Goal: Task Accomplishment & Management: Complete application form

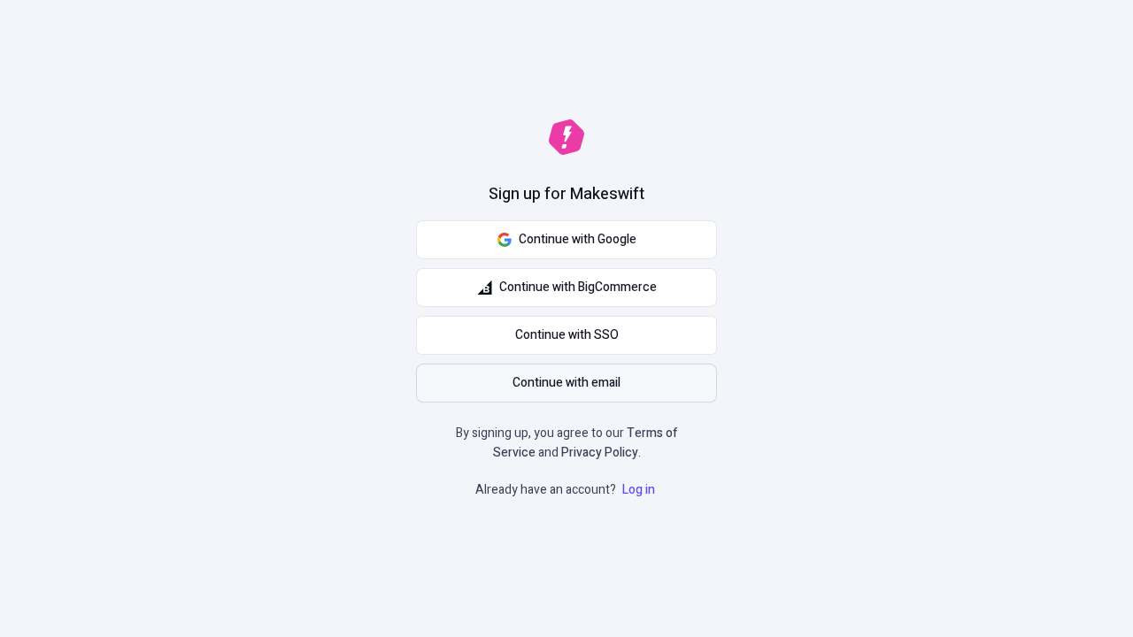
click at [567, 383] on span "Continue with email" at bounding box center [567, 383] width 108 height 19
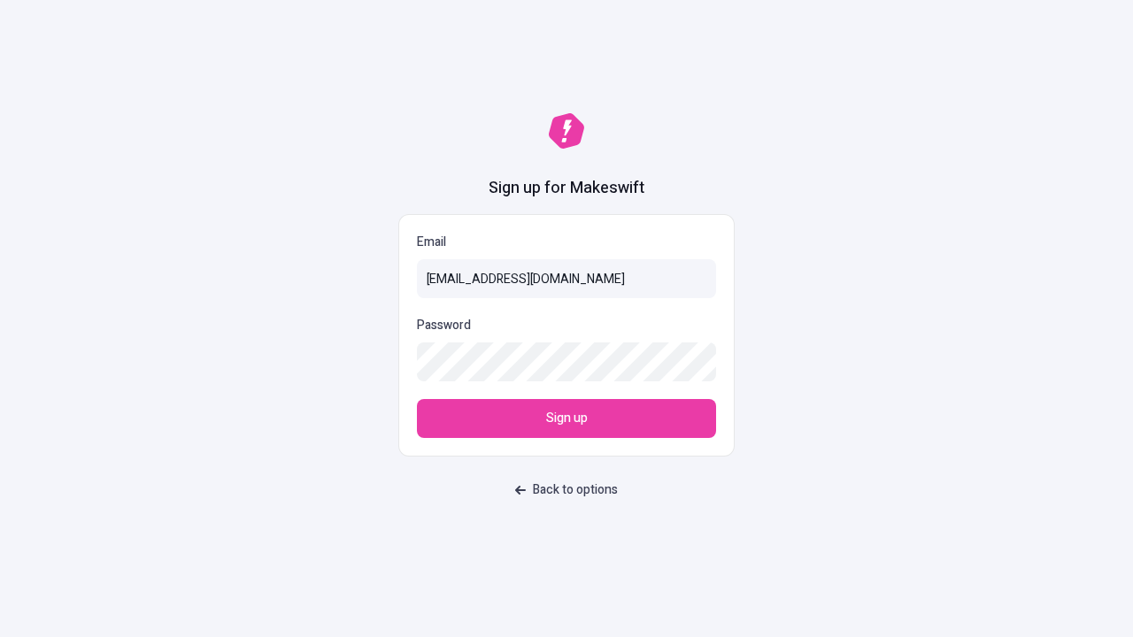
type input "sasha+test-ui+Ally99@makeswift.com"
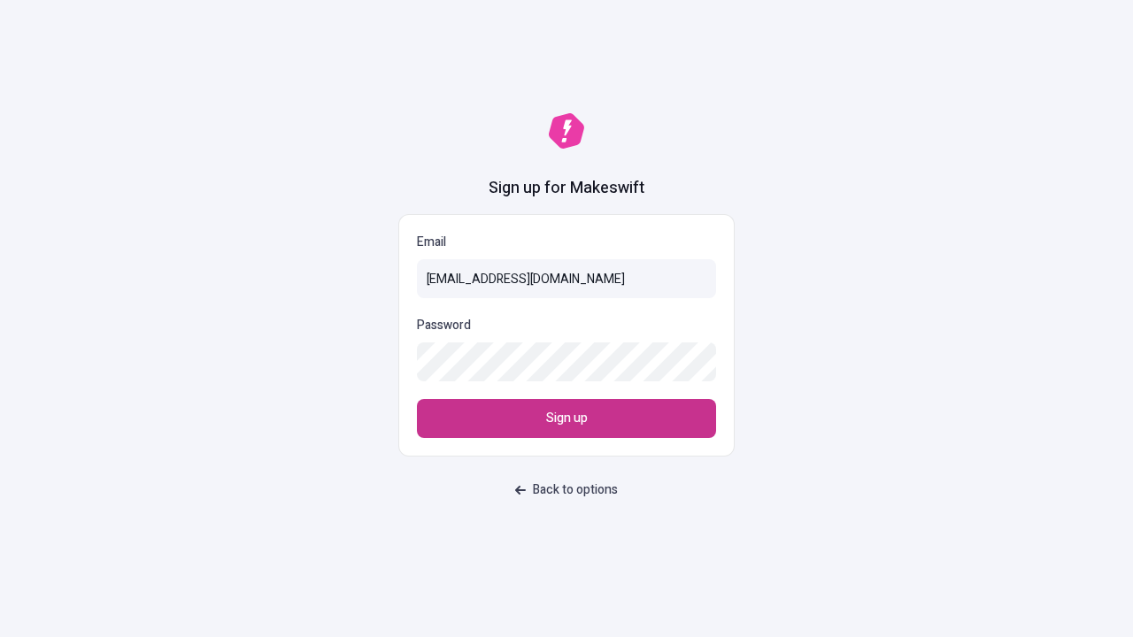
click at [567, 419] on span "Sign up" at bounding box center [567, 418] width 42 height 19
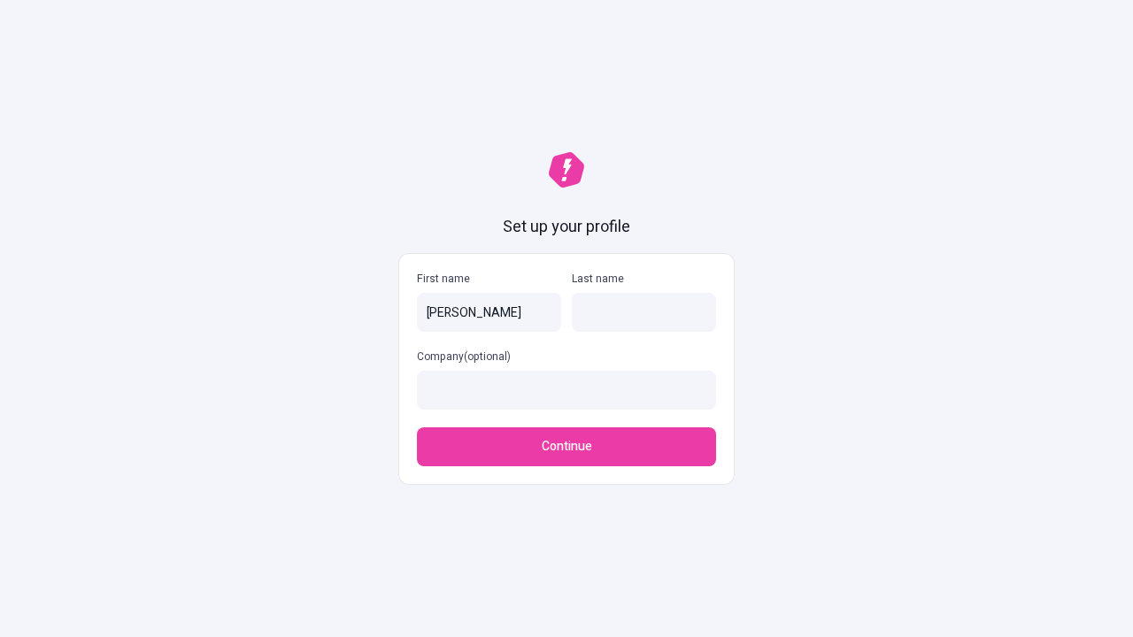
type input "[PERSON_NAME]"
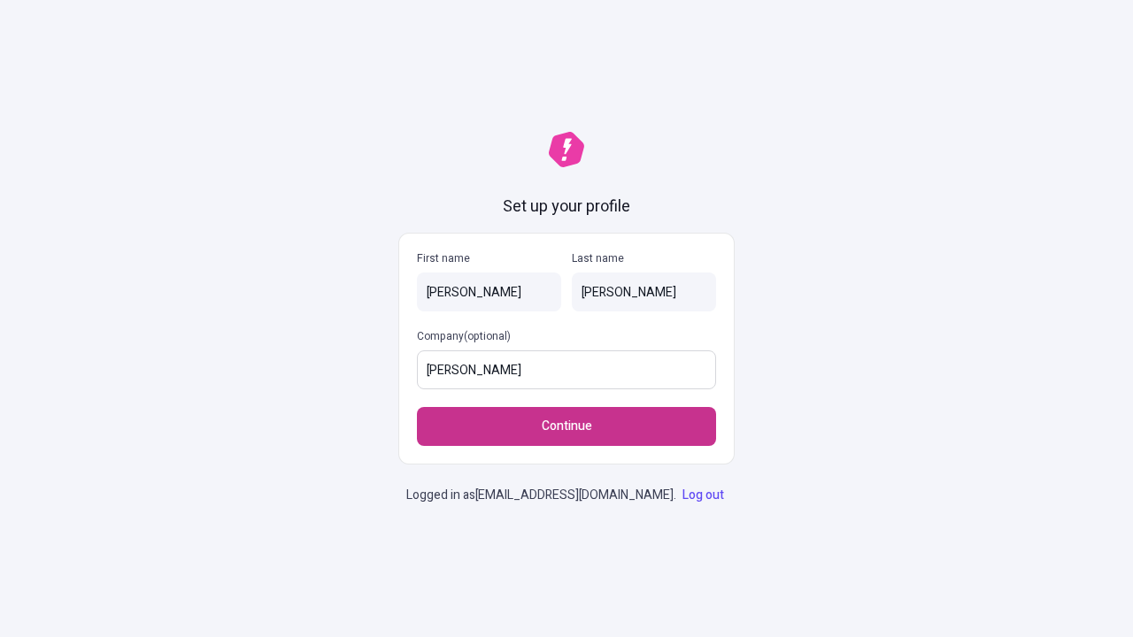
type input "[PERSON_NAME]"
click at [567, 417] on span "Continue" at bounding box center [567, 426] width 50 height 19
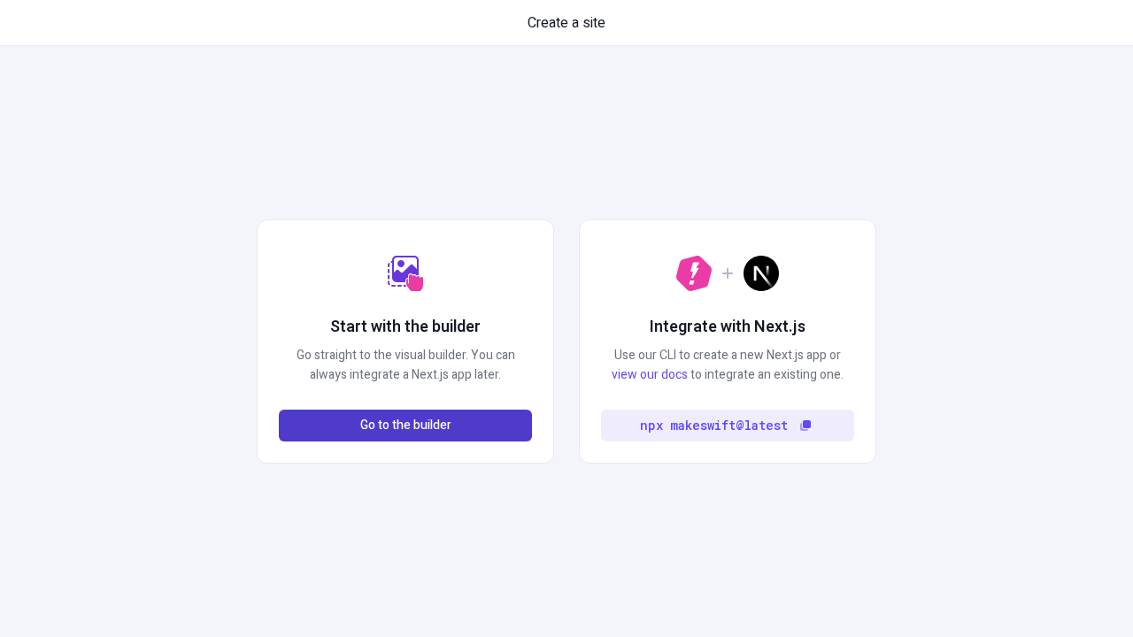
click at [405, 426] on span "Go to the builder" at bounding box center [405, 425] width 91 height 19
